Goal: Information Seeking & Learning: Learn about a topic

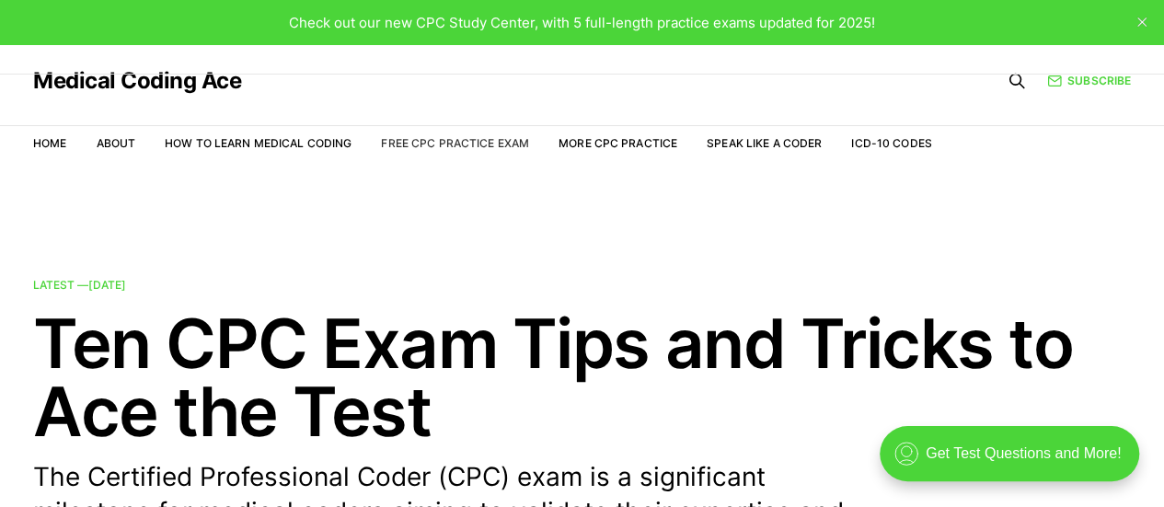
click at [464, 141] on link "Free CPC Practice Exam" at bounding box center [455, 143] width 148 height 14
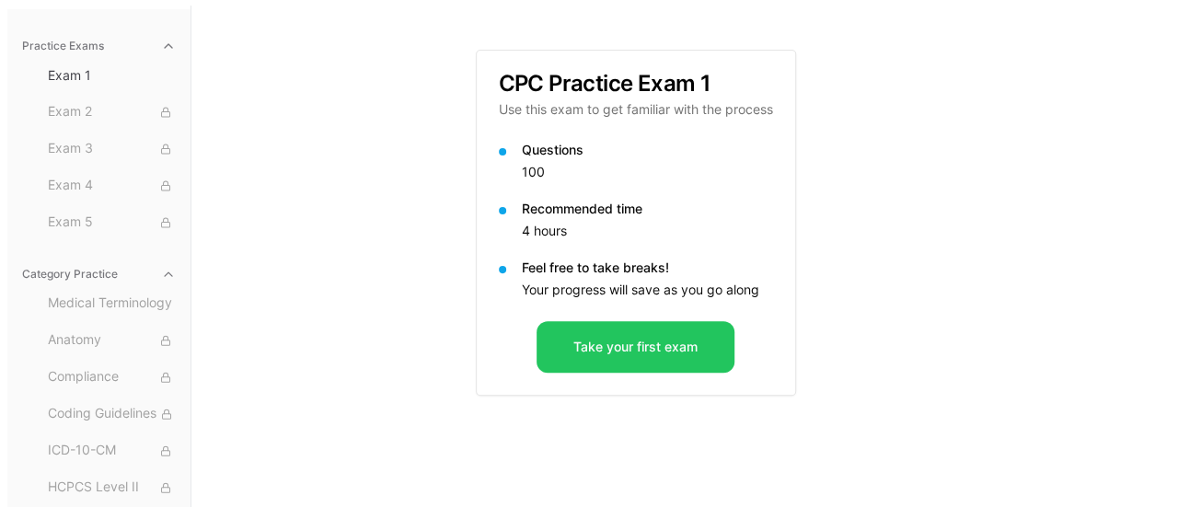
scroll to position [169, 0]
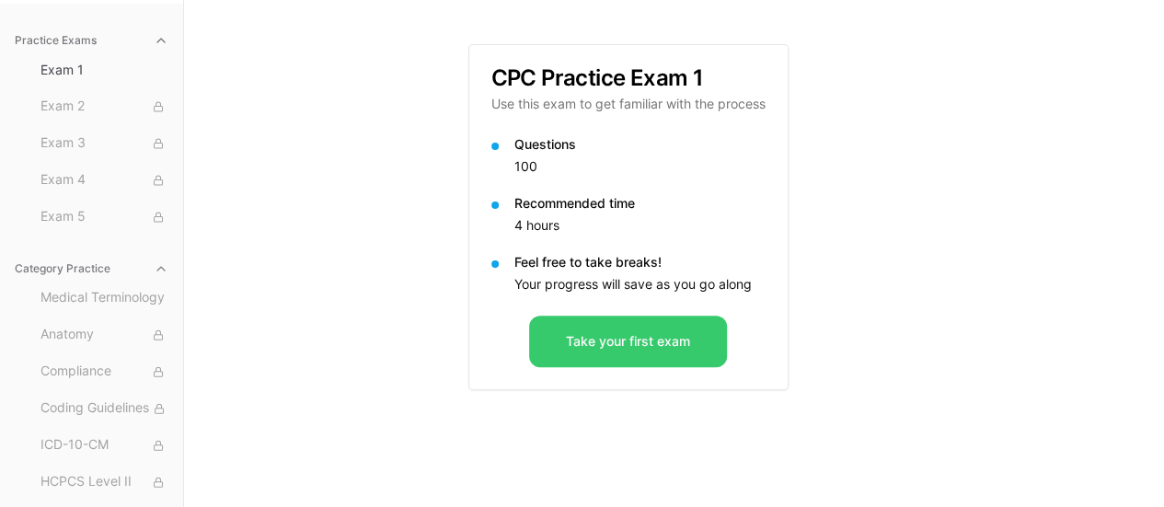
click at [664, 356] on button "Take your first exam" at bounding box center [628, 342] width 198 height 52
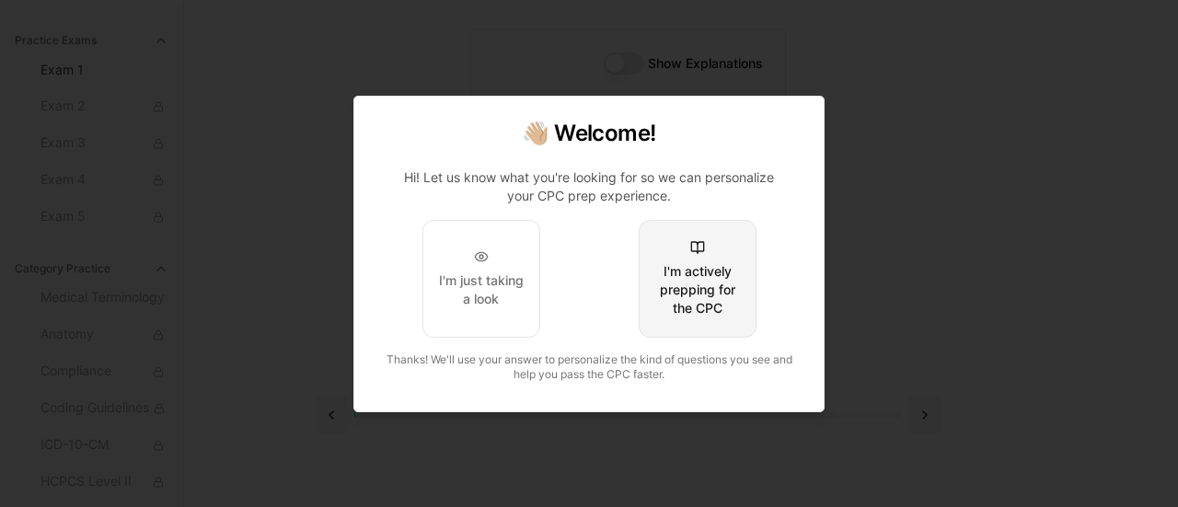
click at [731, 297] on div "I'm actively prepping for the CPC" at bounding box center [697, 289] width 87 height 55
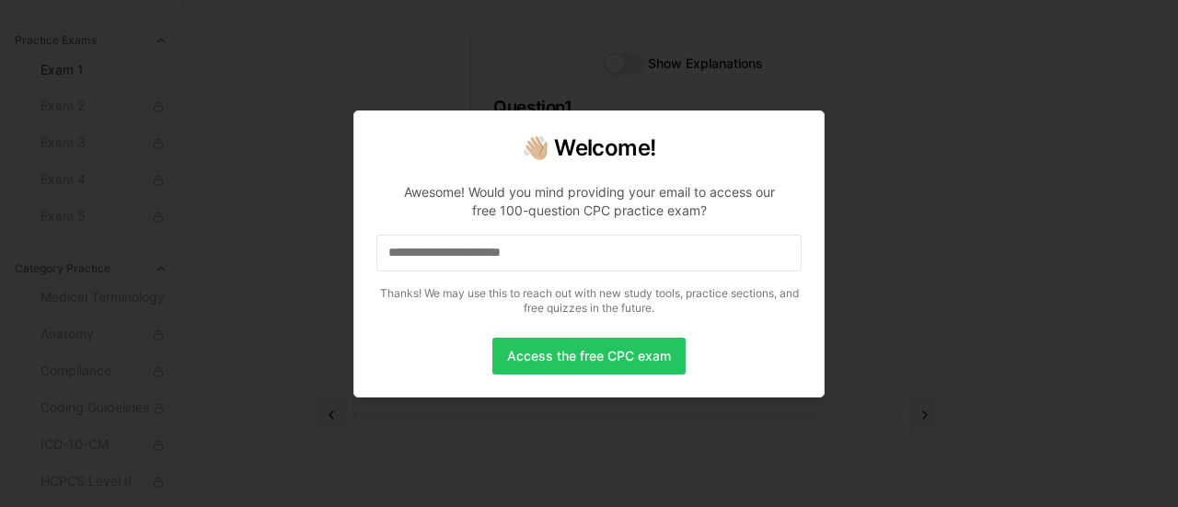
click at [510, 430] on div at bounding box center [589, 253] width 1178 height 507
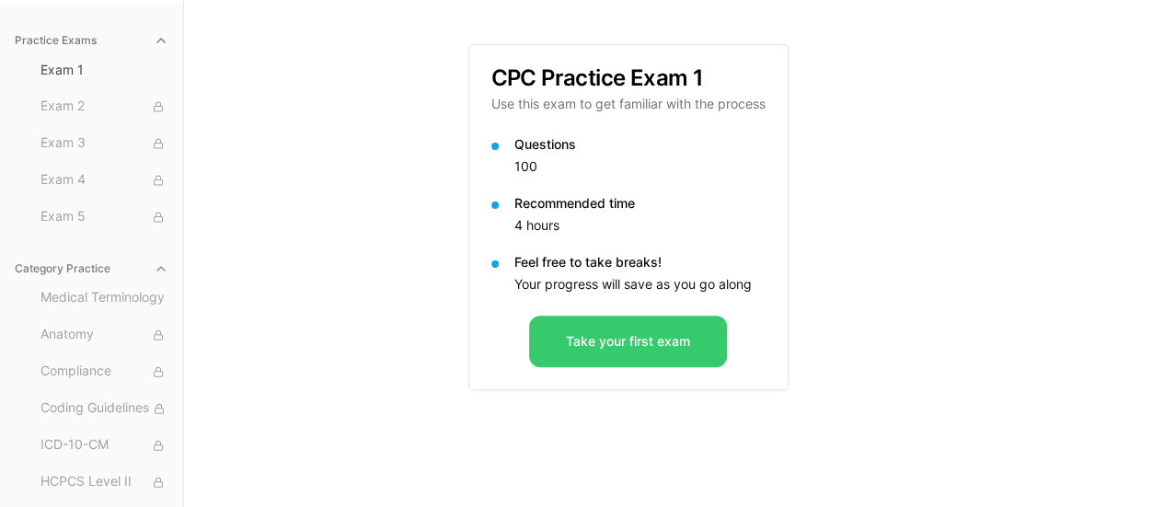
click at [593, 328] on button "Take your first exam" at bounding box center [628, 342] width 198 height 52
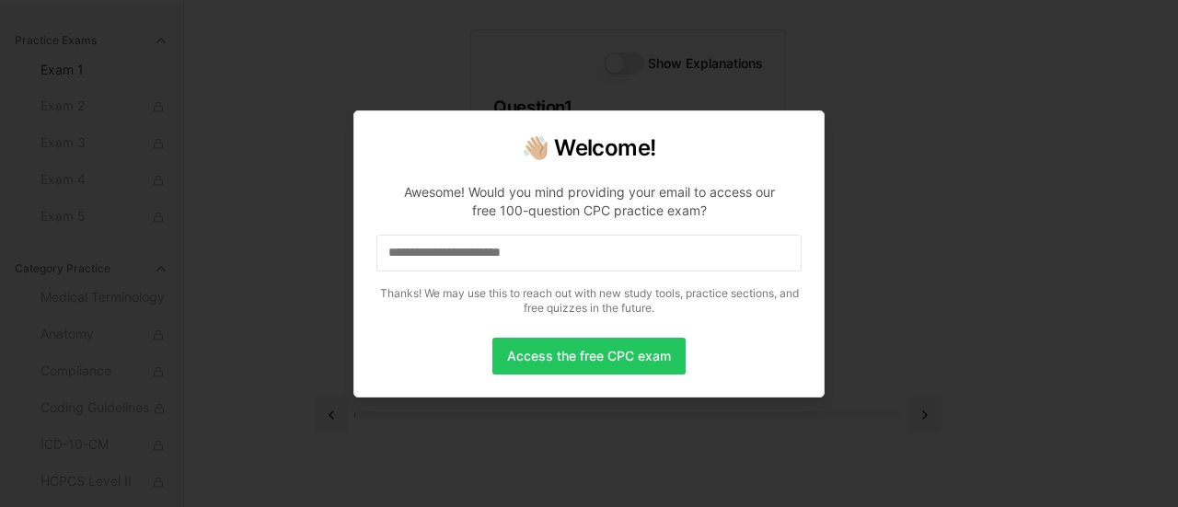
click at [486, 252] on input at bounding box center [588, 253] width 425 height 37
click at [620, 360] on button "Access the free CPC exam" at bounding box center [588, 356] width 193 height 37
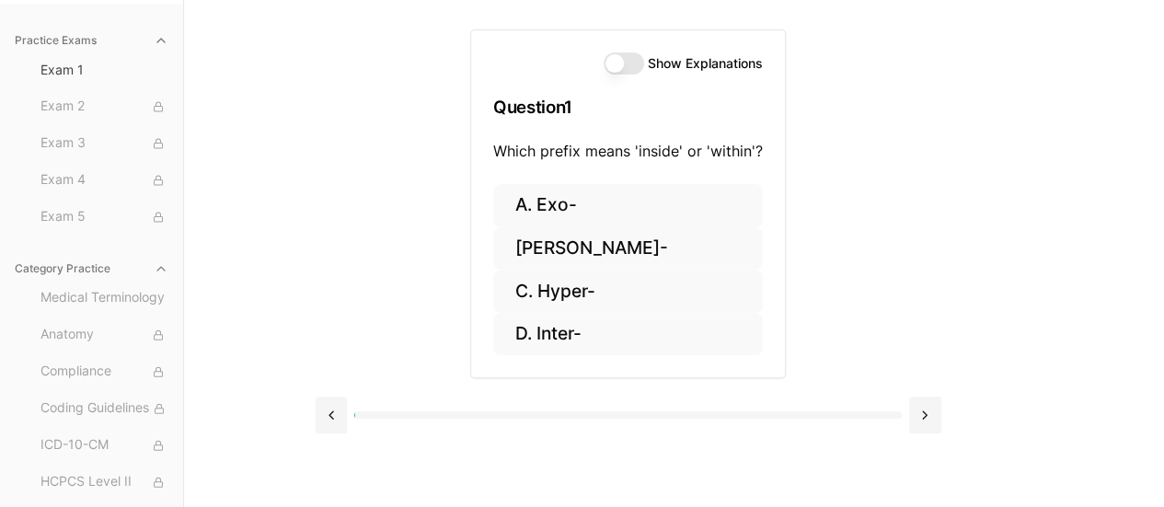
click at [615, 58] on button "Show Explanations" at bounding box center [624, 63] width 40 height 22
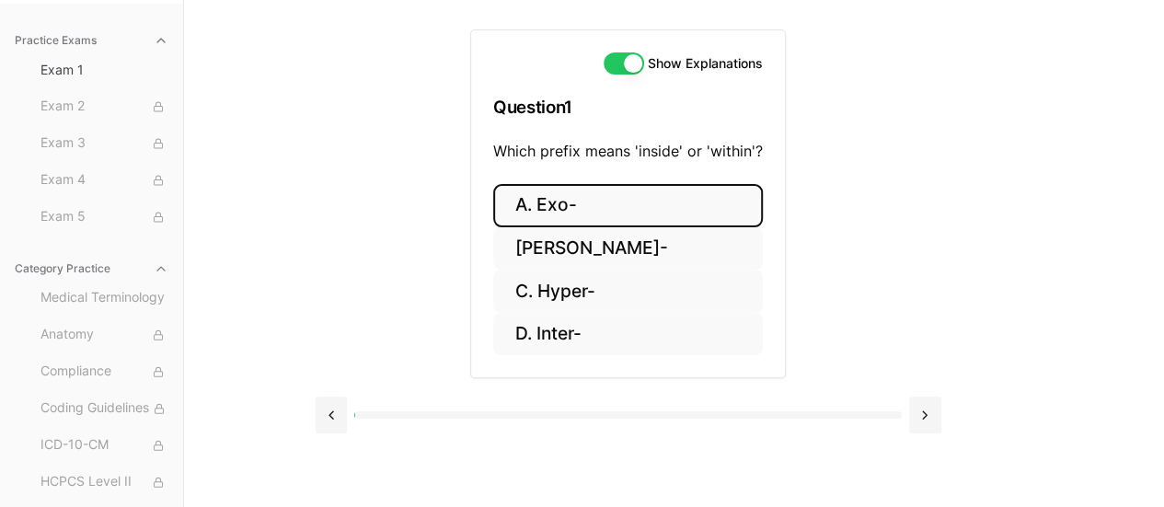
click at [577, 205] on button "A. Exo-" at bounding box center [628, 205] width 270 height 43
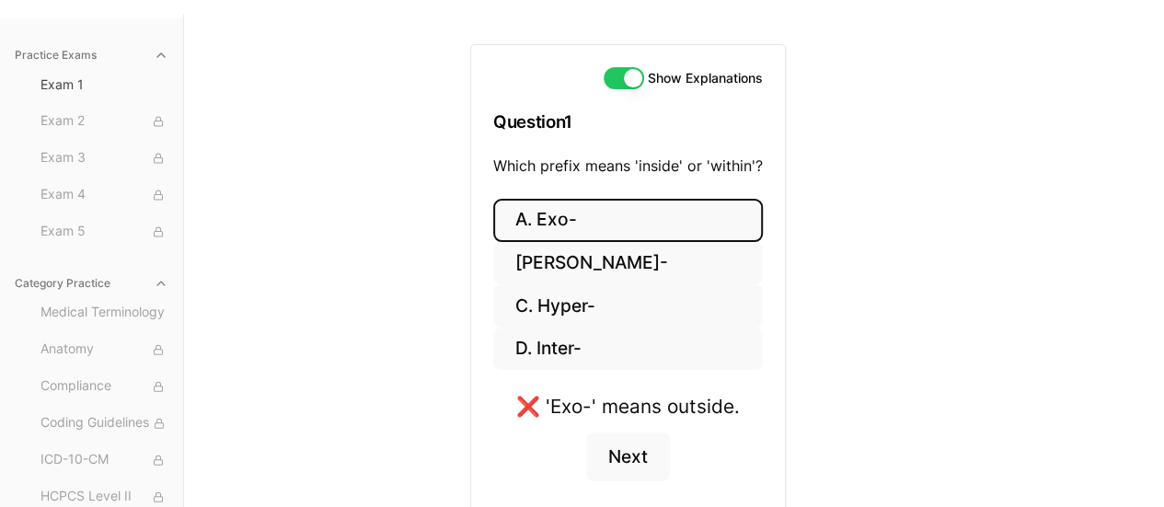
scroll to position [148, 0]
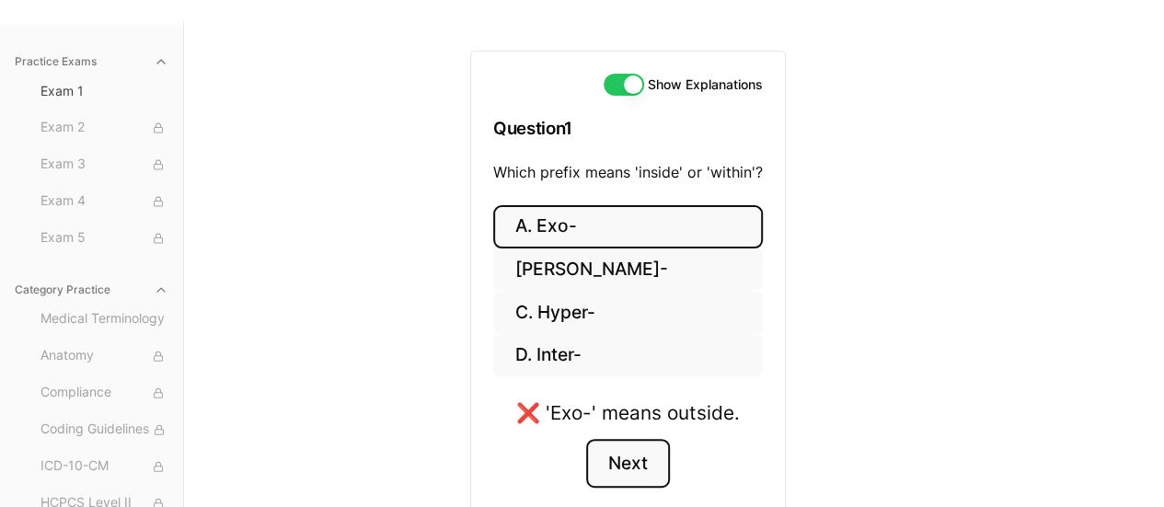
click at [610, 457] on button "Next" at bounding box center [628, 464] width 84 height 50
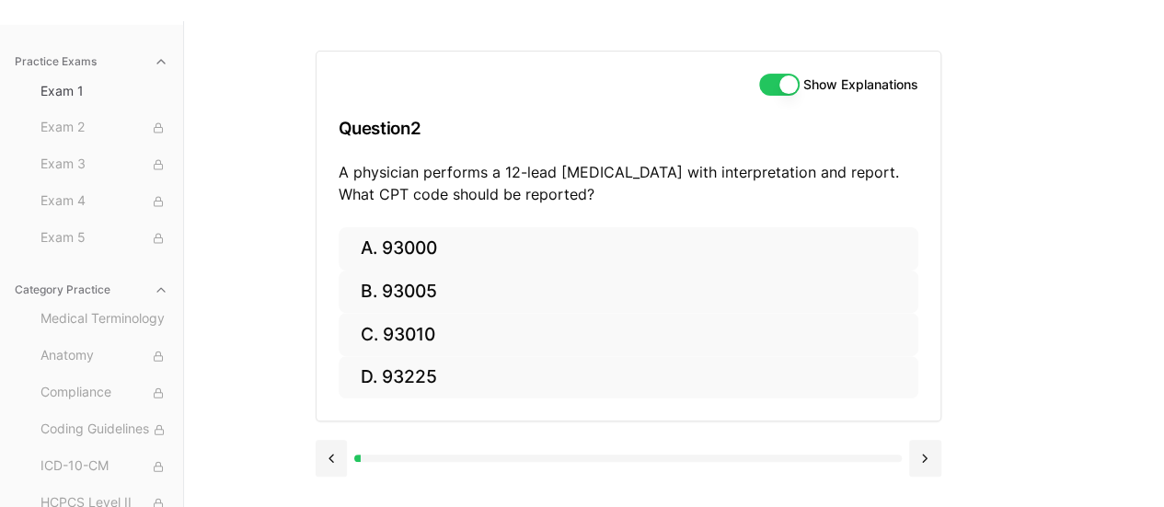
click at [610, 457] on div at bounding box center [627, 458] width 547 height 7
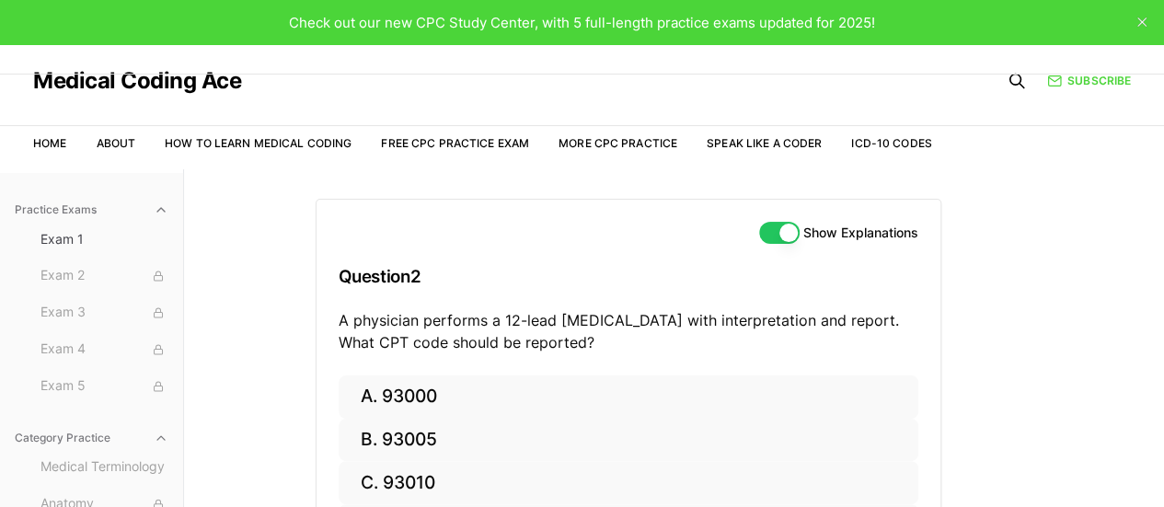
click at [1138, 22] on icon "close" at bounding box center [1142, 21] width 9 height 9
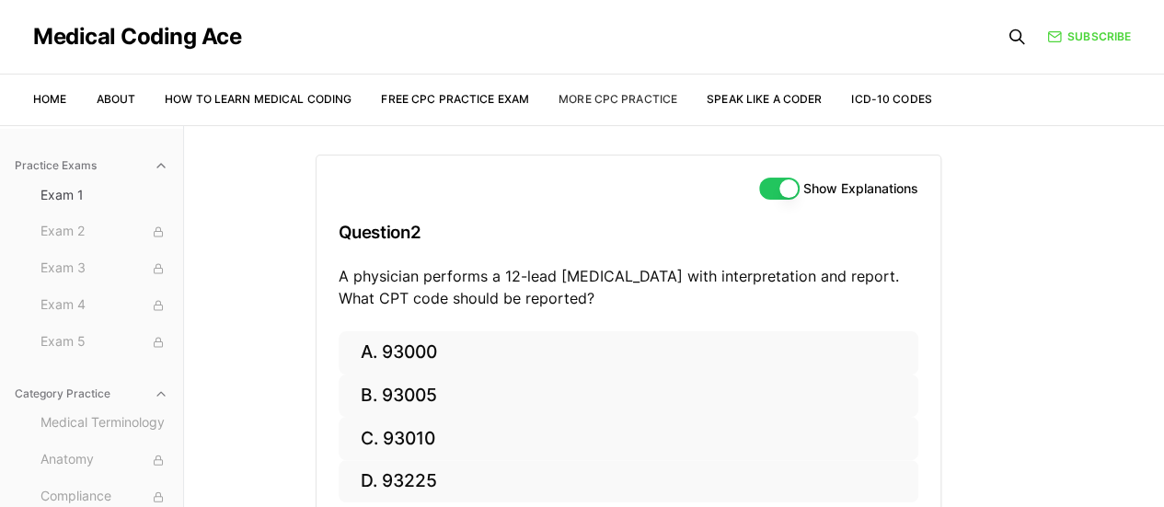
click at [581, 101] on link "More CPC Practice" at bounding box center [618, 99] width 119 height 14
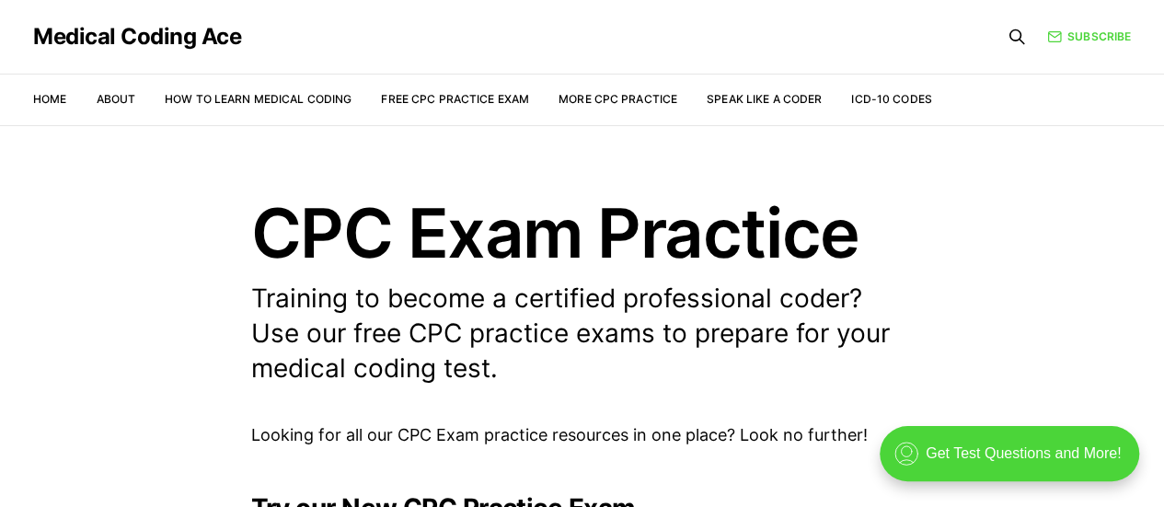
scroll to position [37, 0]
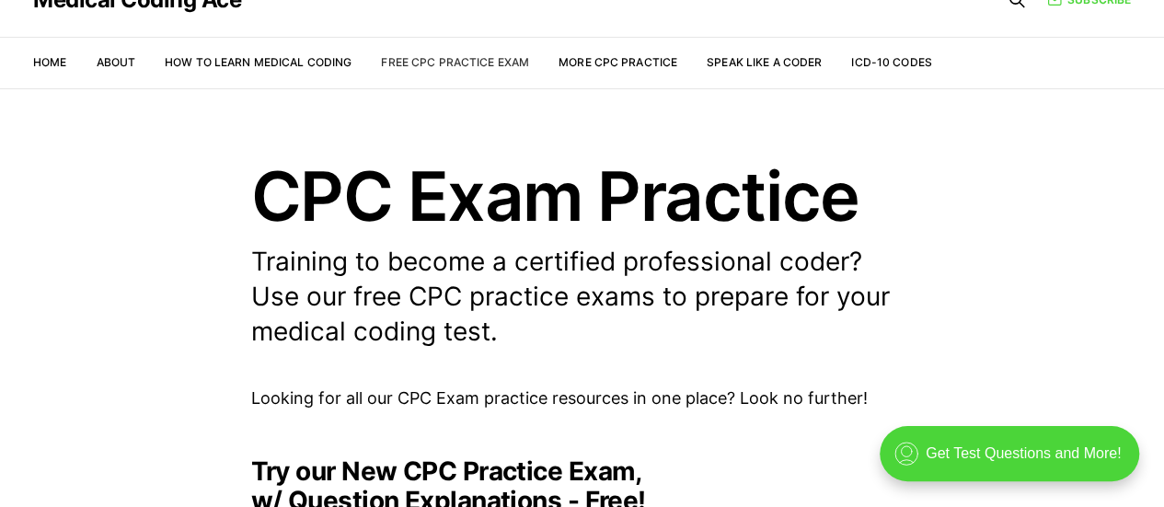
click at [427, 67] on link "Free CPC Practice Exam" at bounding box center [455, 62] width 148 height 14
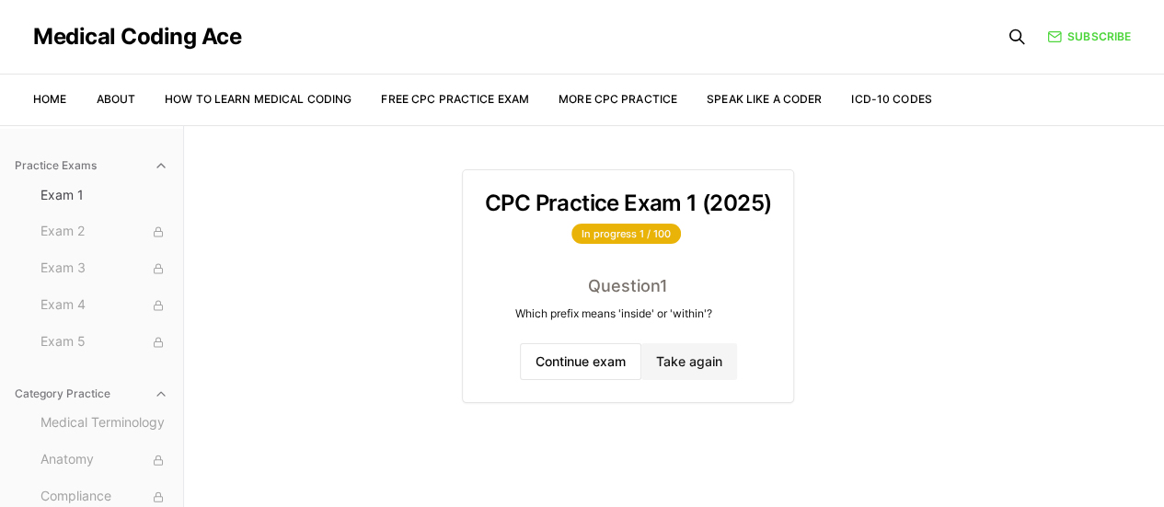
click at [313, 340] on div "Practice Exams Exam 1 Exam 2 Exam 3 Exam 4 Exam 5 Category Practice Medical Ter…" at bounding box center [582, 378] width 1164 height 507
click at [72, 220] on button "Exam 2" at bounding box center [104, 231] width 143 height 29
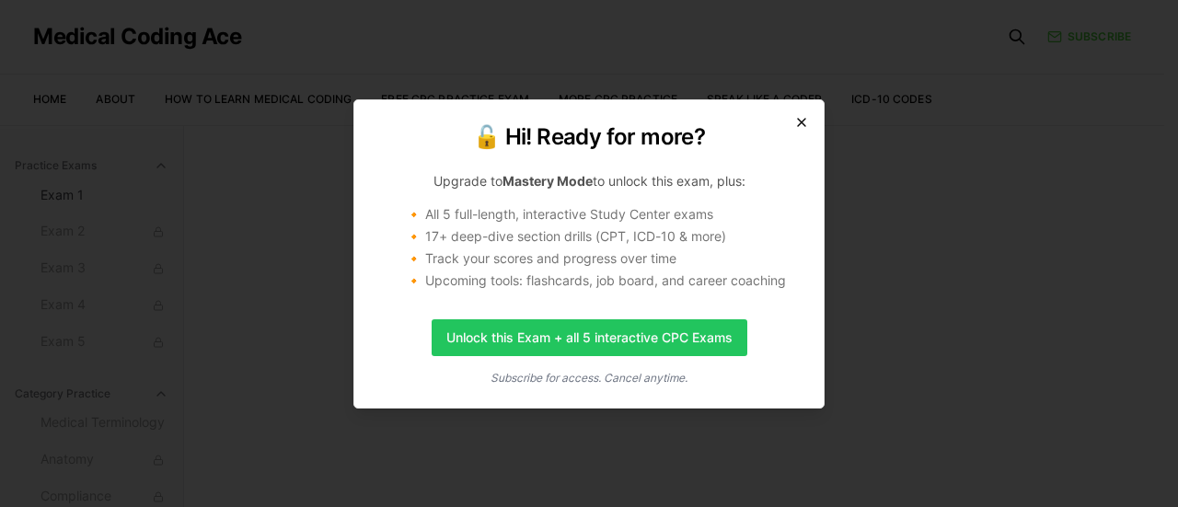
click at [804, 121] on icon "button" at bounding box center [801, 122] width 15 height 15
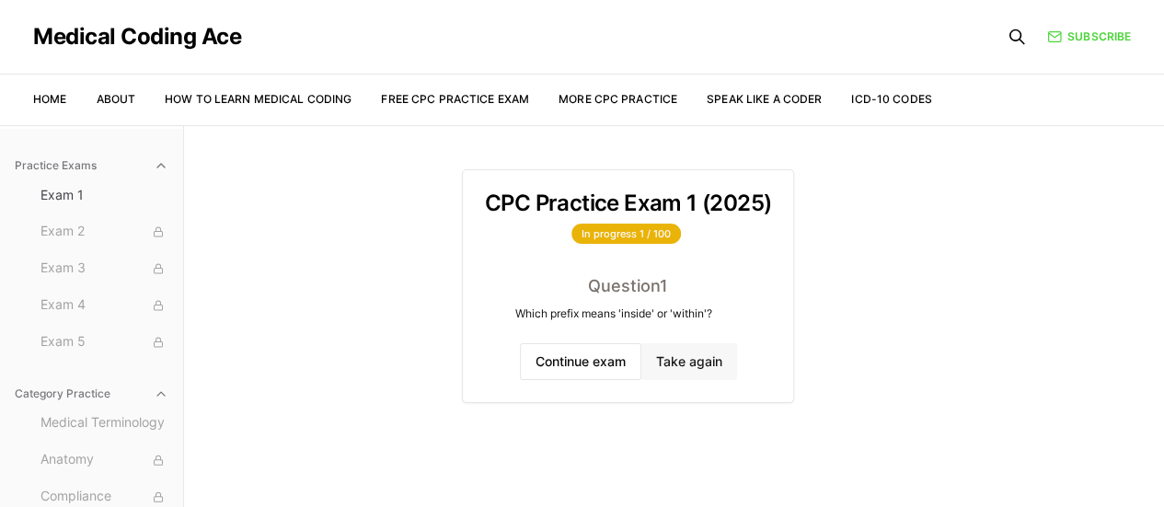
click at [676, 349] on button "Take again" at bounding box center [689, 361] width 96 height 37
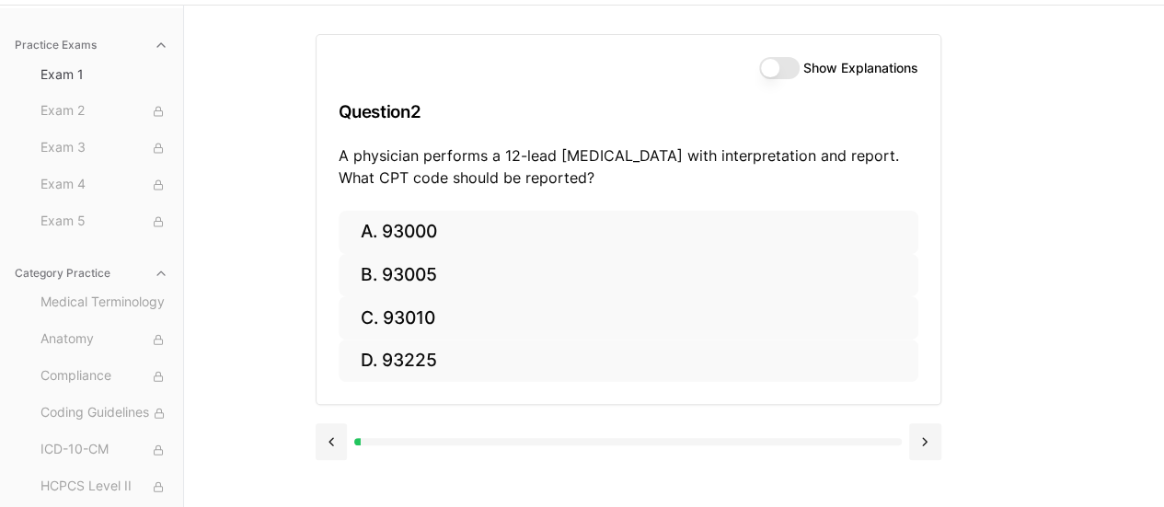
scroll to position [125, 0]
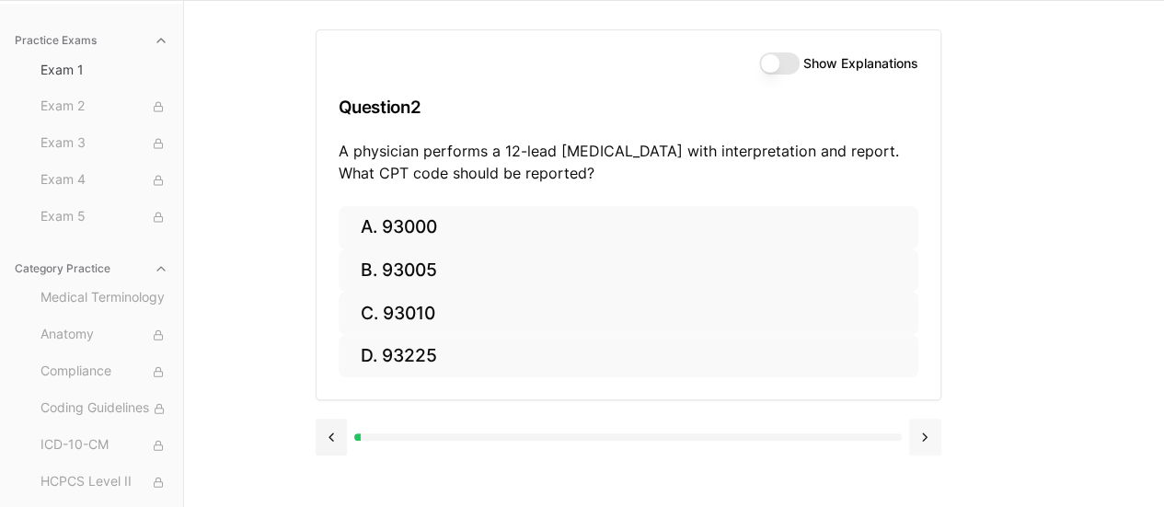
click at [924, 432] on button at bounding box center [925, 437] width 32 height 37
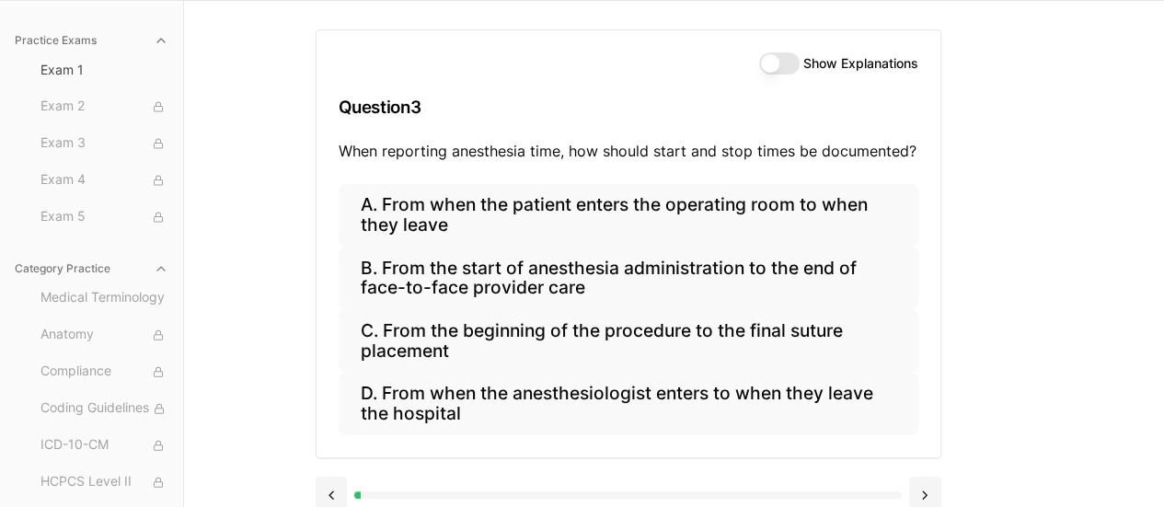
click at [784, 64] on button "Show Explanations" at bounding box center [779, 63] width 40 height 22
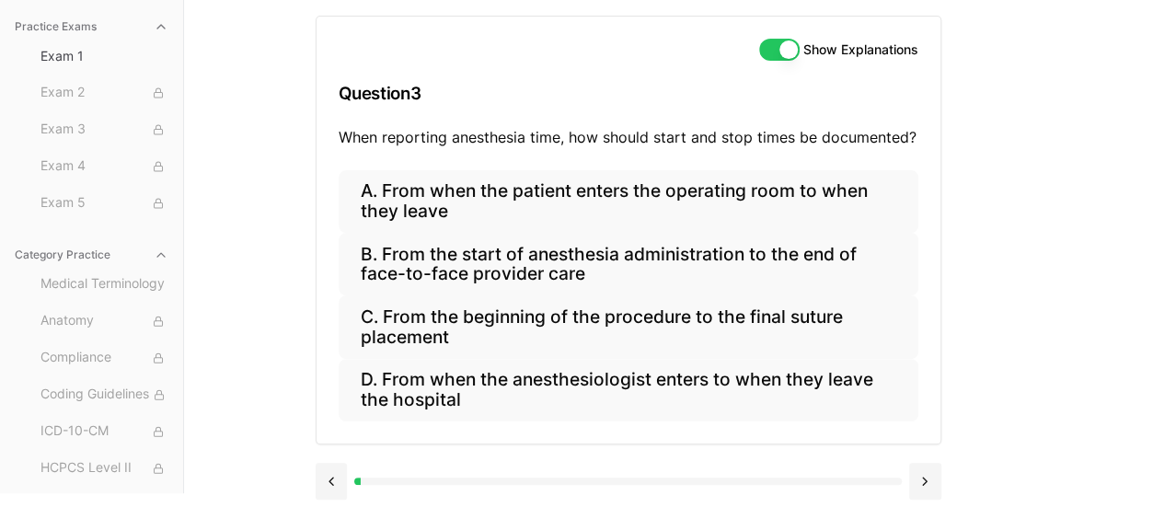
scroll to position [140, 0]
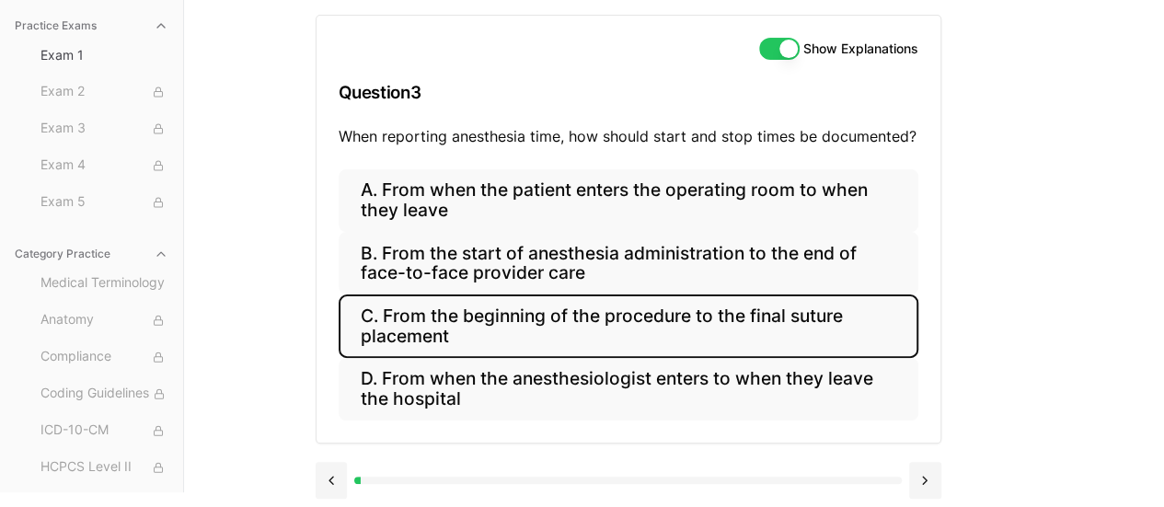
click at [644, 329] on button "C. From the beginning of the procedure to the final suture placement" at bounding box center [629, 326] width 580 height 63
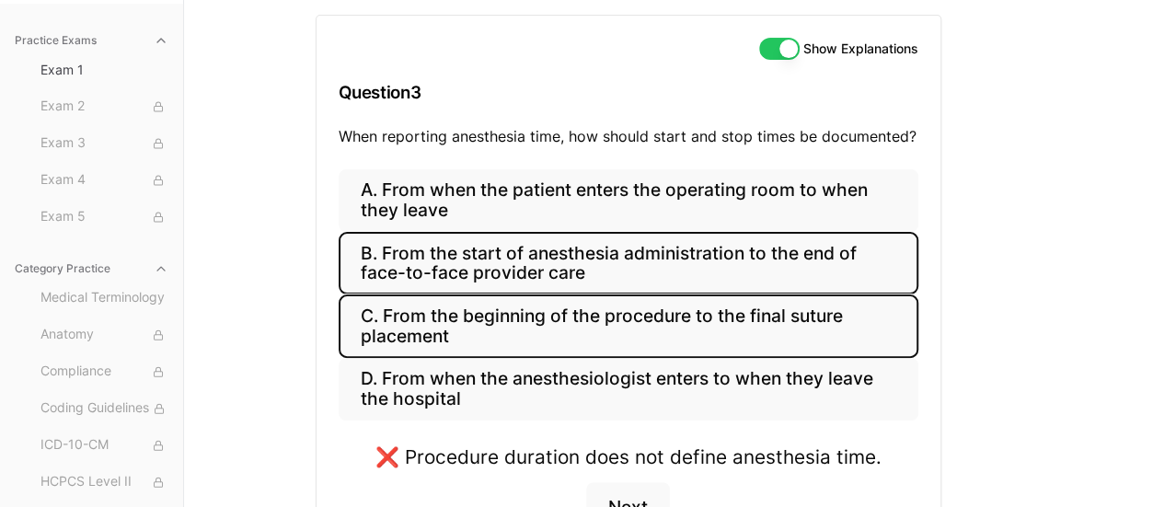
click at [567, 251] on button "B. From the start of anesthesia administration to the end of face-to-face provi…" at bounding box center [629, 263] width 580 height 63
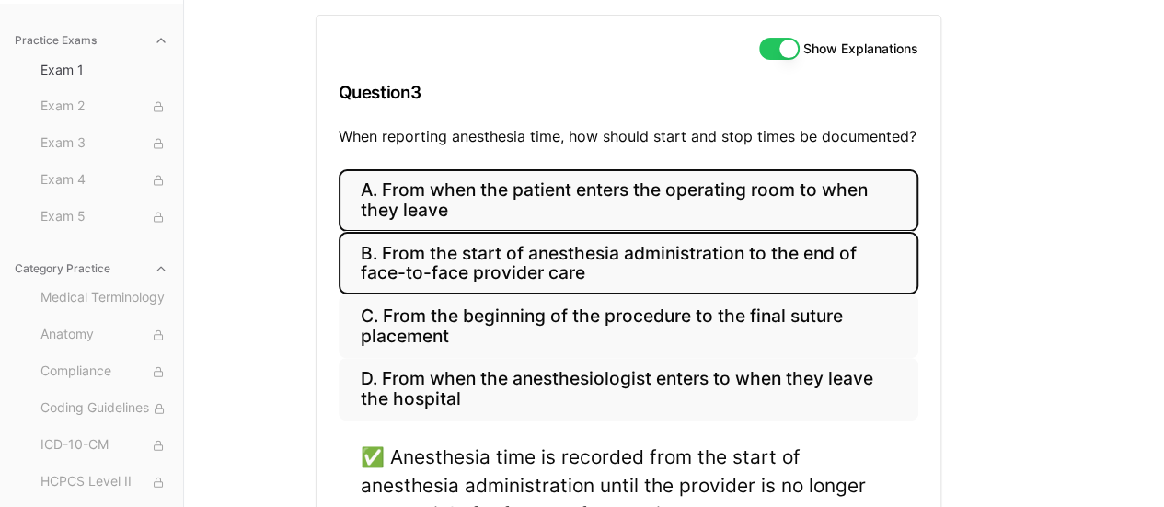
click at [535, 212] on button "A. From when the patient enters the operating room to when they leave" at bounding box center [629, 200] width 580 height 63
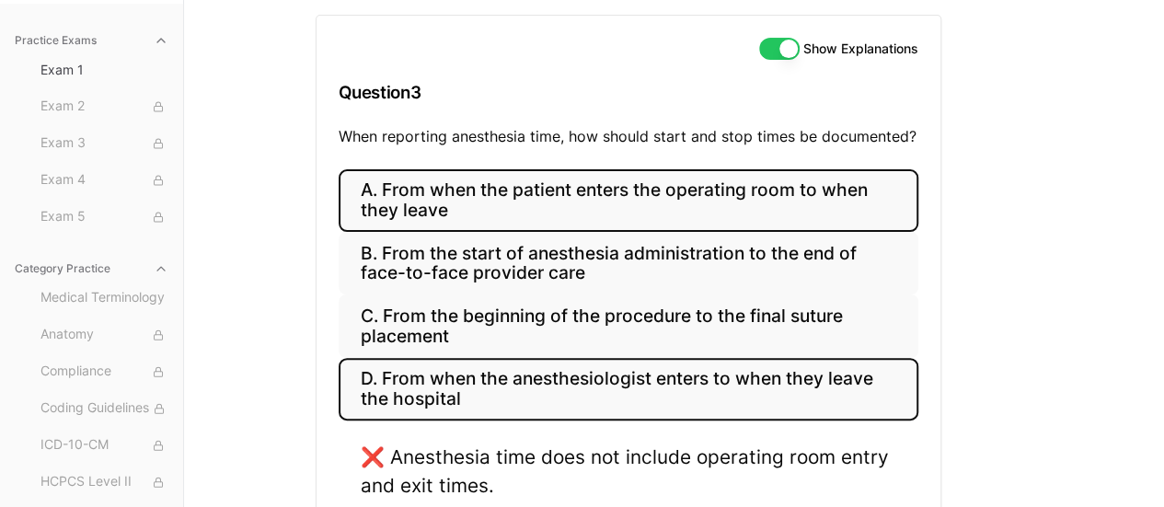
click at [771, 396] on button "D. From when the anesthesiologist enters to when they leave the hospital" at bounding box center [629, 389] width 580 height 63
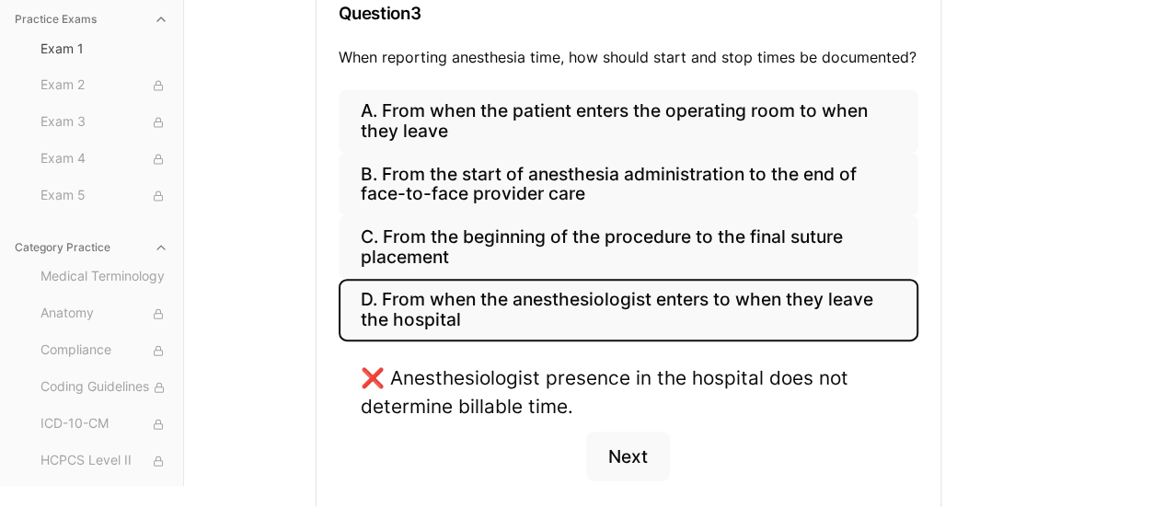
scroll to position [222, 0]
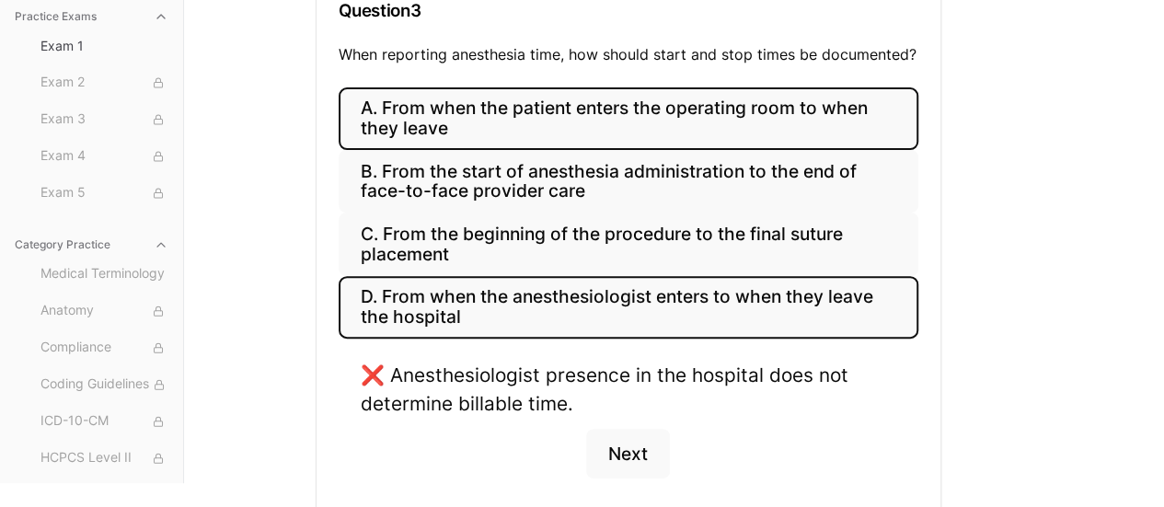
click at [495, 106] on button "A. From when the patient enters the operating room to when they leave" at bounding box center [629, 118] width 580 height 63
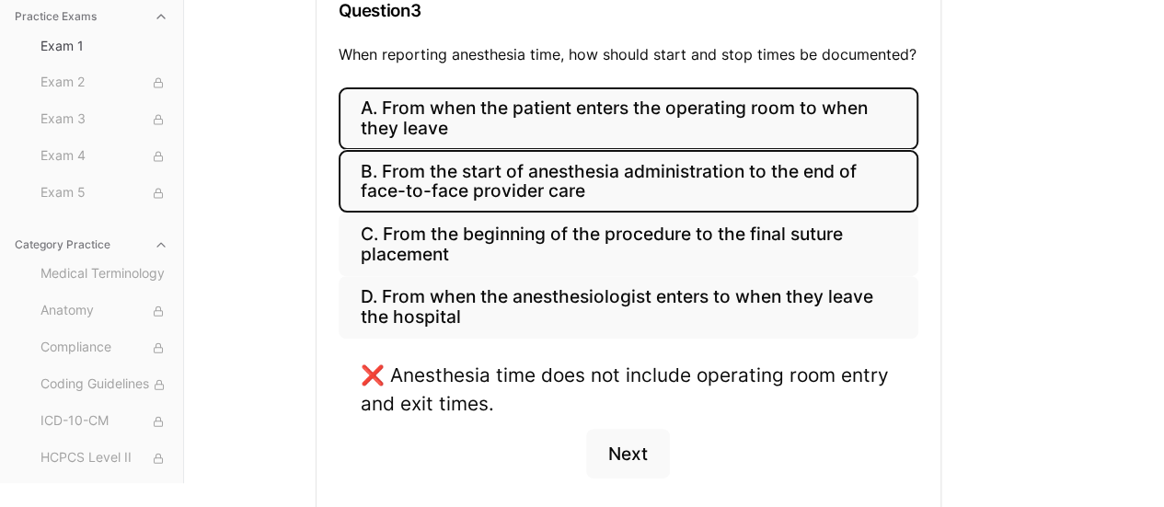
click at [574, 165] on button "B. From the start of anesthesia administration to the end of face-to-face provi…" at bounding box center [629, 181] width 580 height 63
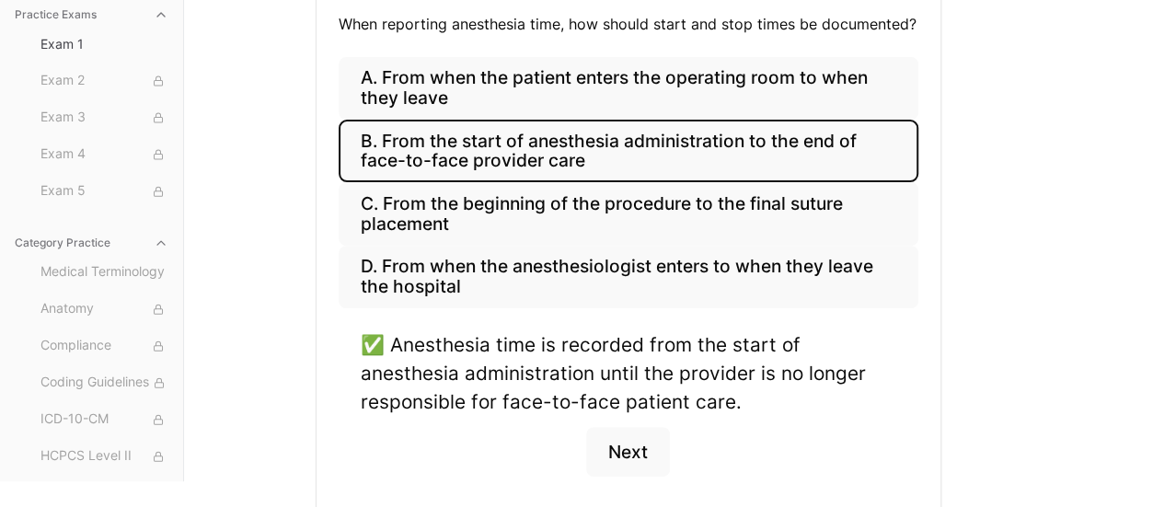
scroll to position [278, 0]
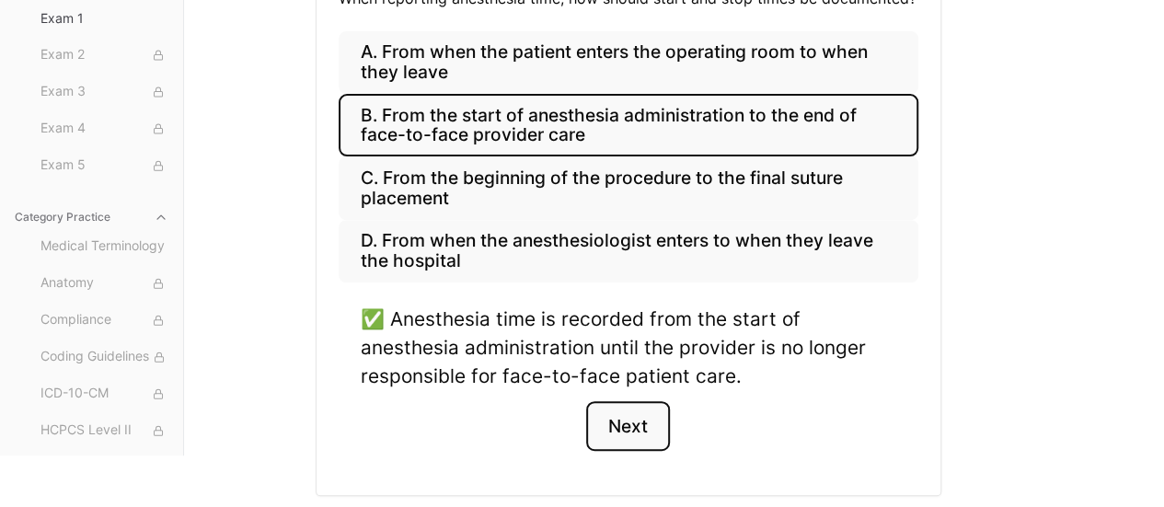
click at [629, 430] on button "Next" at bounding box center [628, 426] width 84 height 50
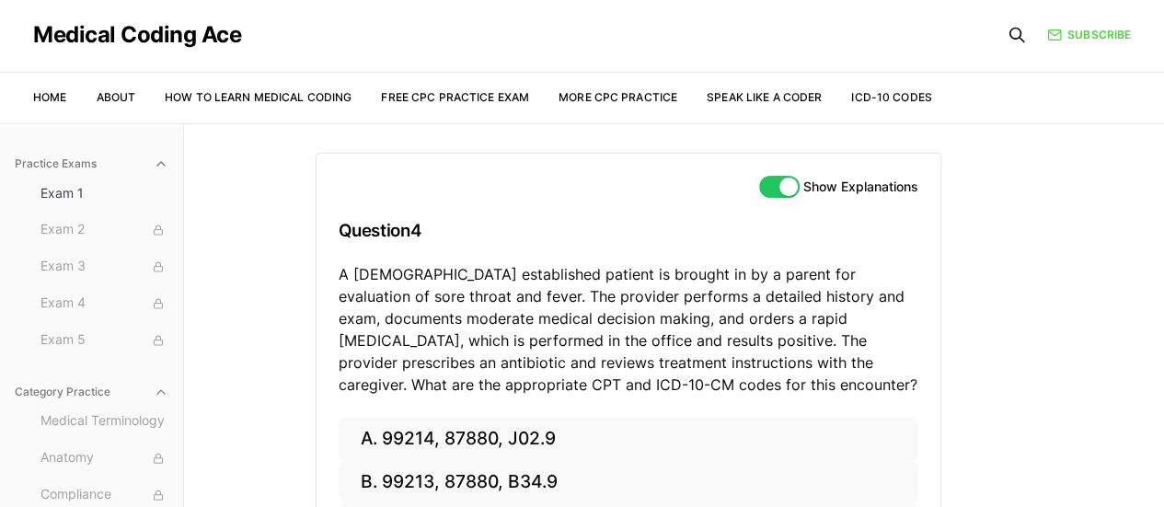
scroll to position [0, 0]
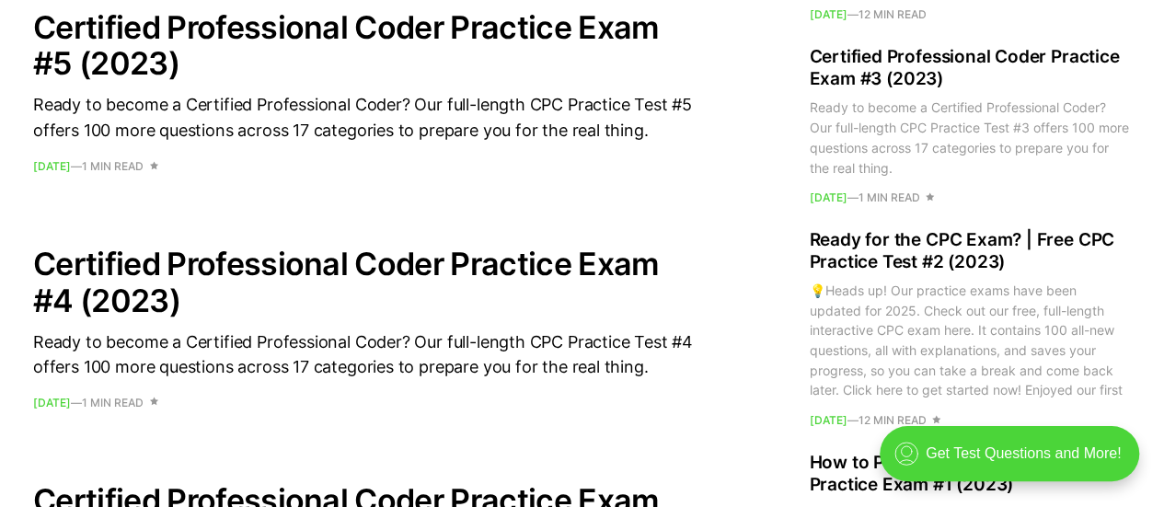
scroll to position [1693, 0]
